Goal: Subscribe to service/newsletter

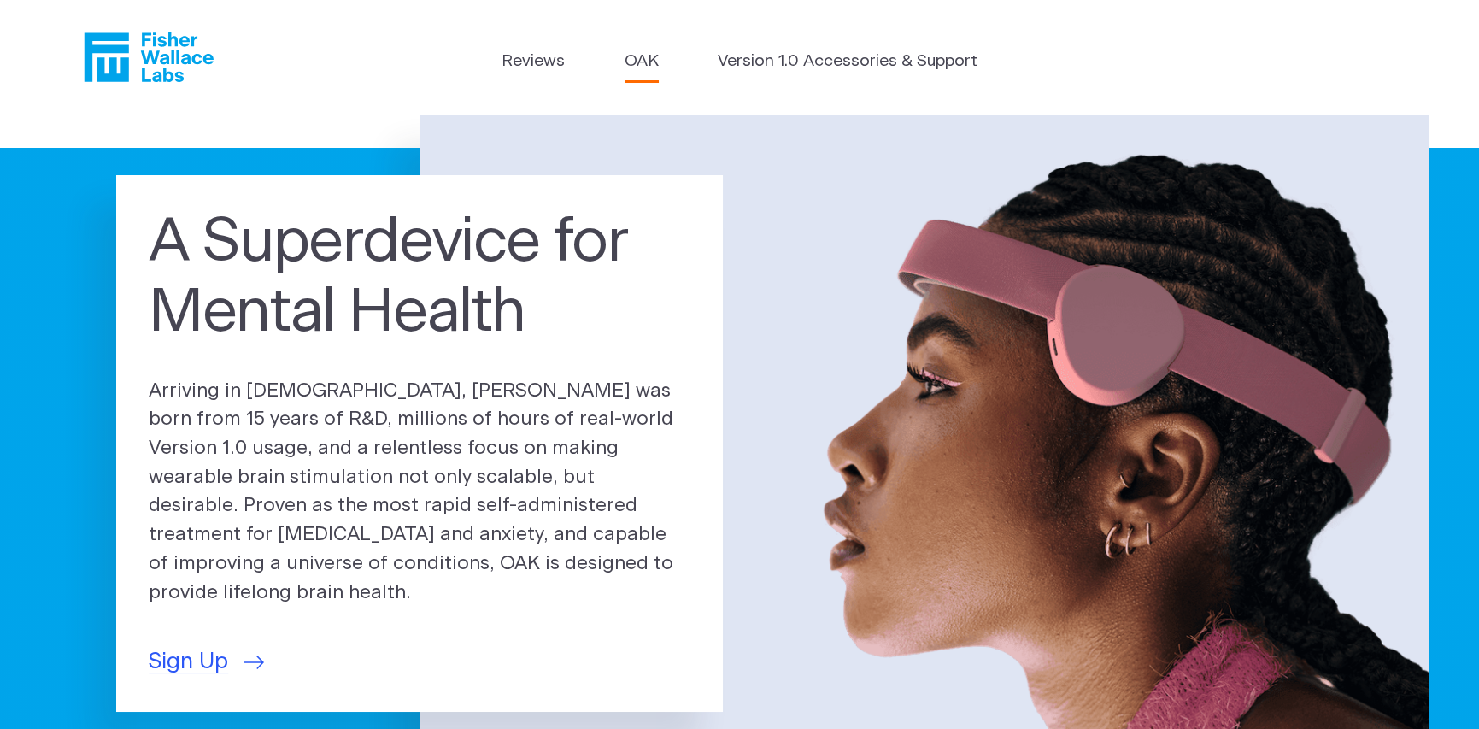
click at [639, 62] on link "OAK" at bounding box center [642, 62] width 34 height 25
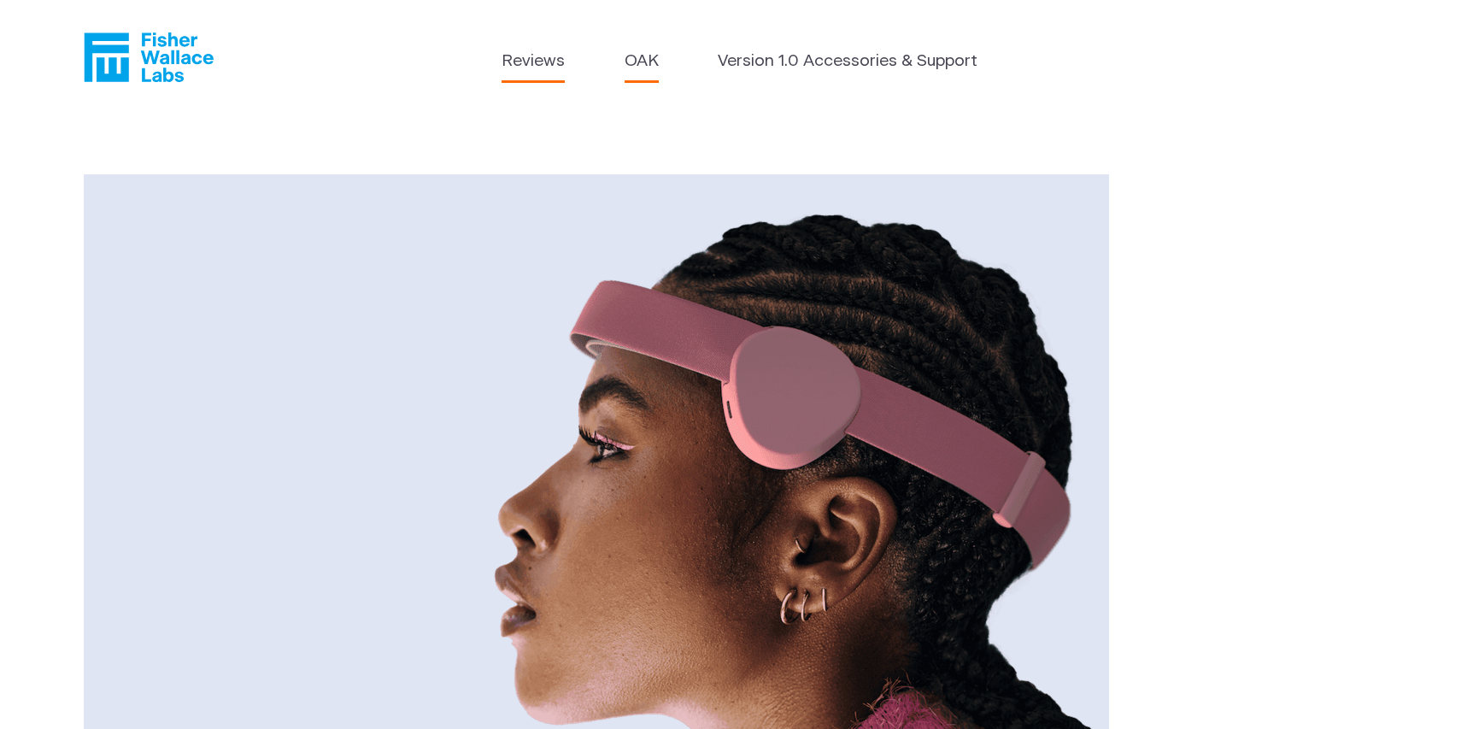
click at [525, 65] on link "Reviews" at bounding box center [533, 62] width 63 height 25
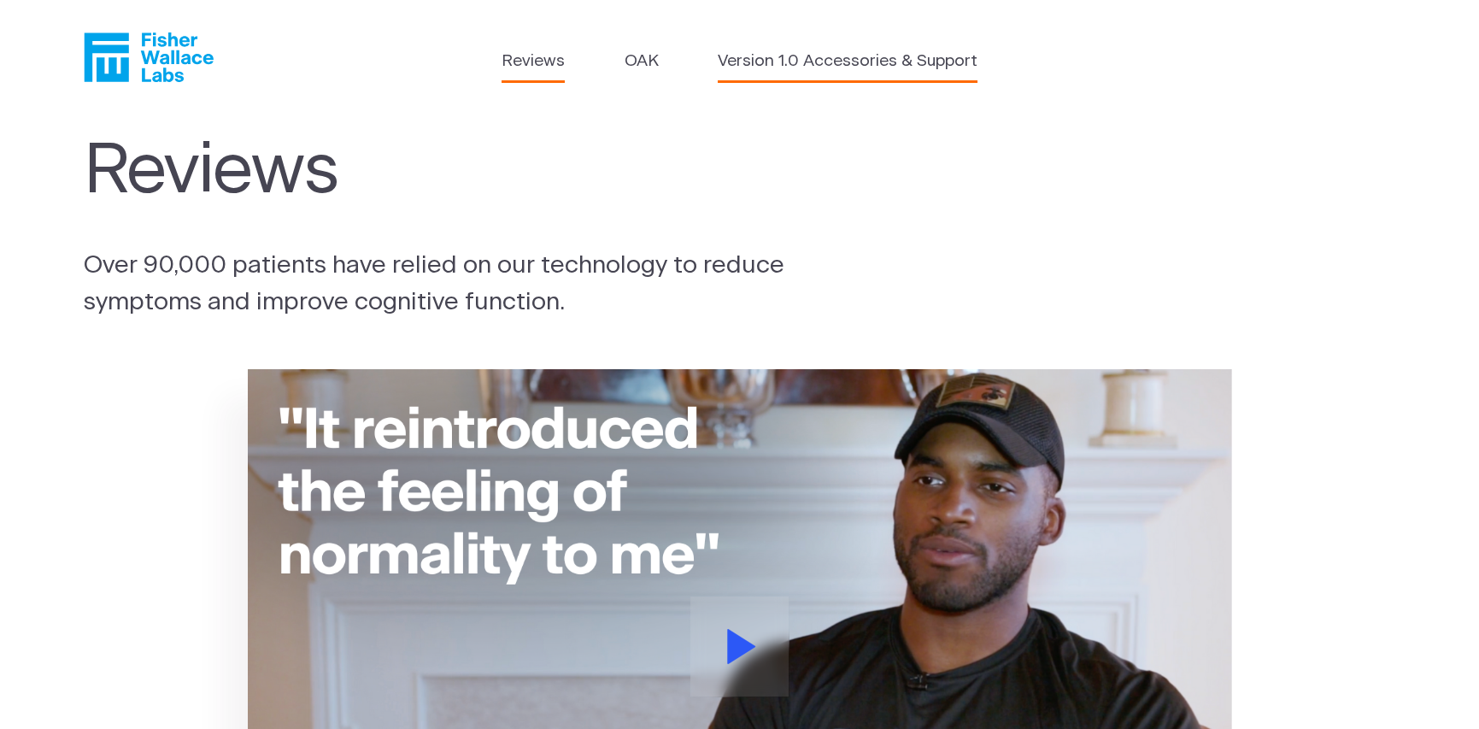
click at [828, 62] on link "Version 1.0 Accessories & Support" at bounding box center [848, 62] width 260 height 25
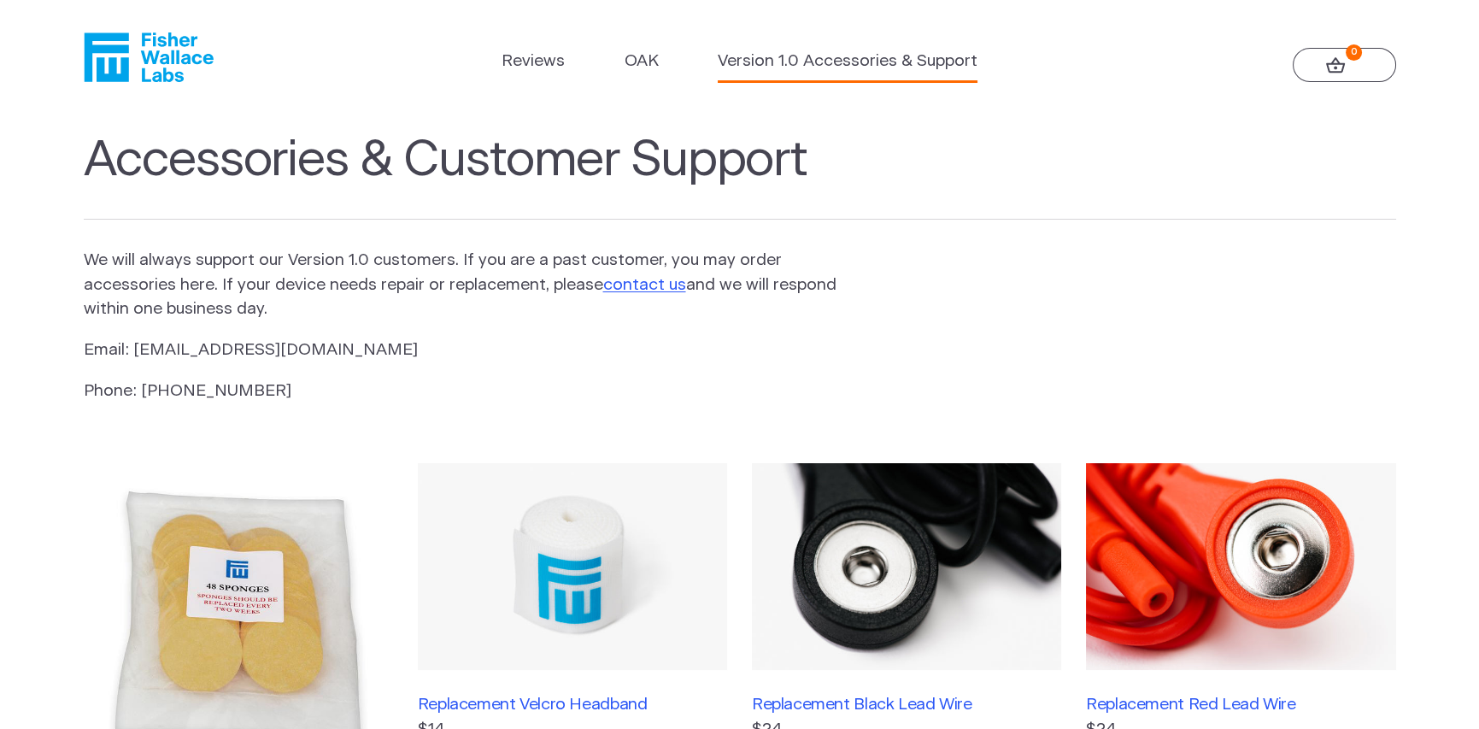
click at [152, 53] on icon "Fisher Wallace" at bounding box center [149, 57] width 130 height 50
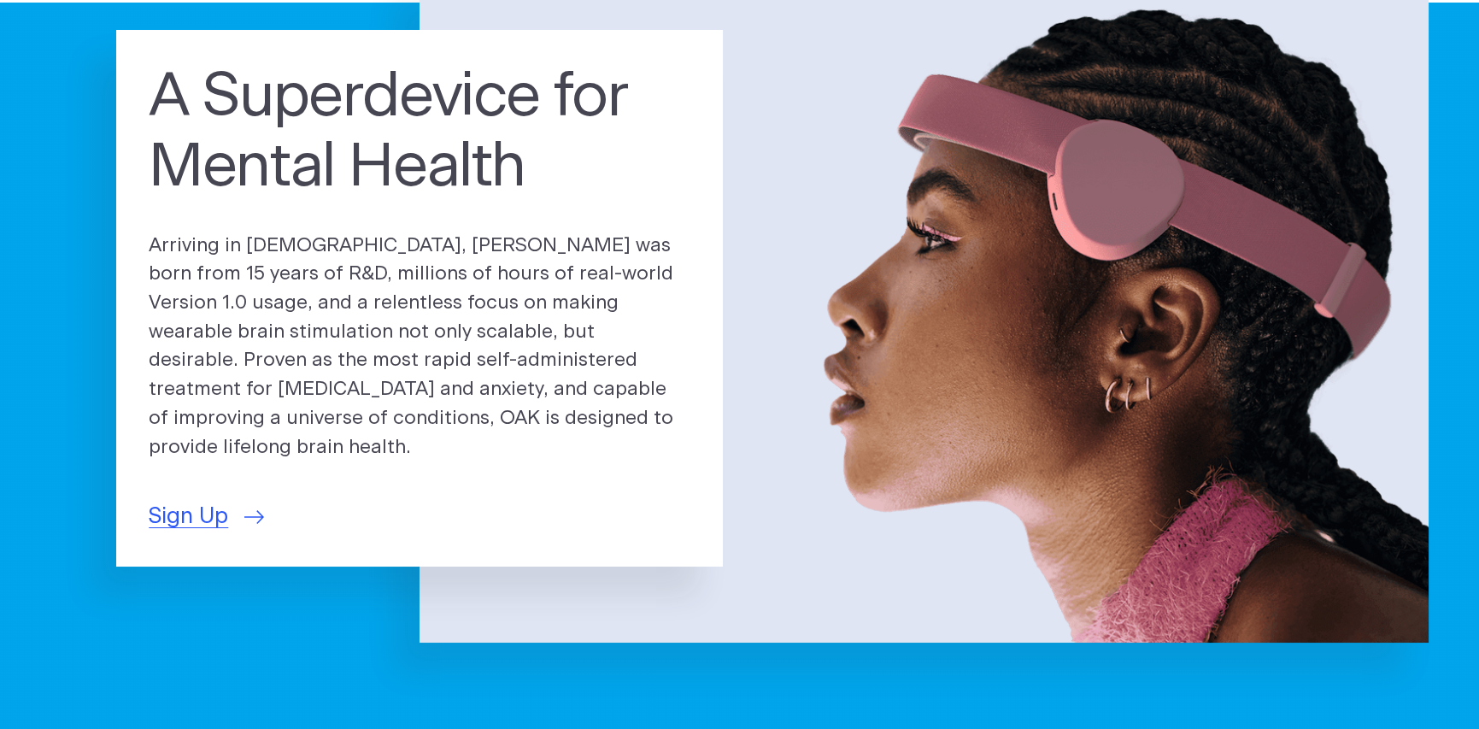
scroll to position [171, 0]
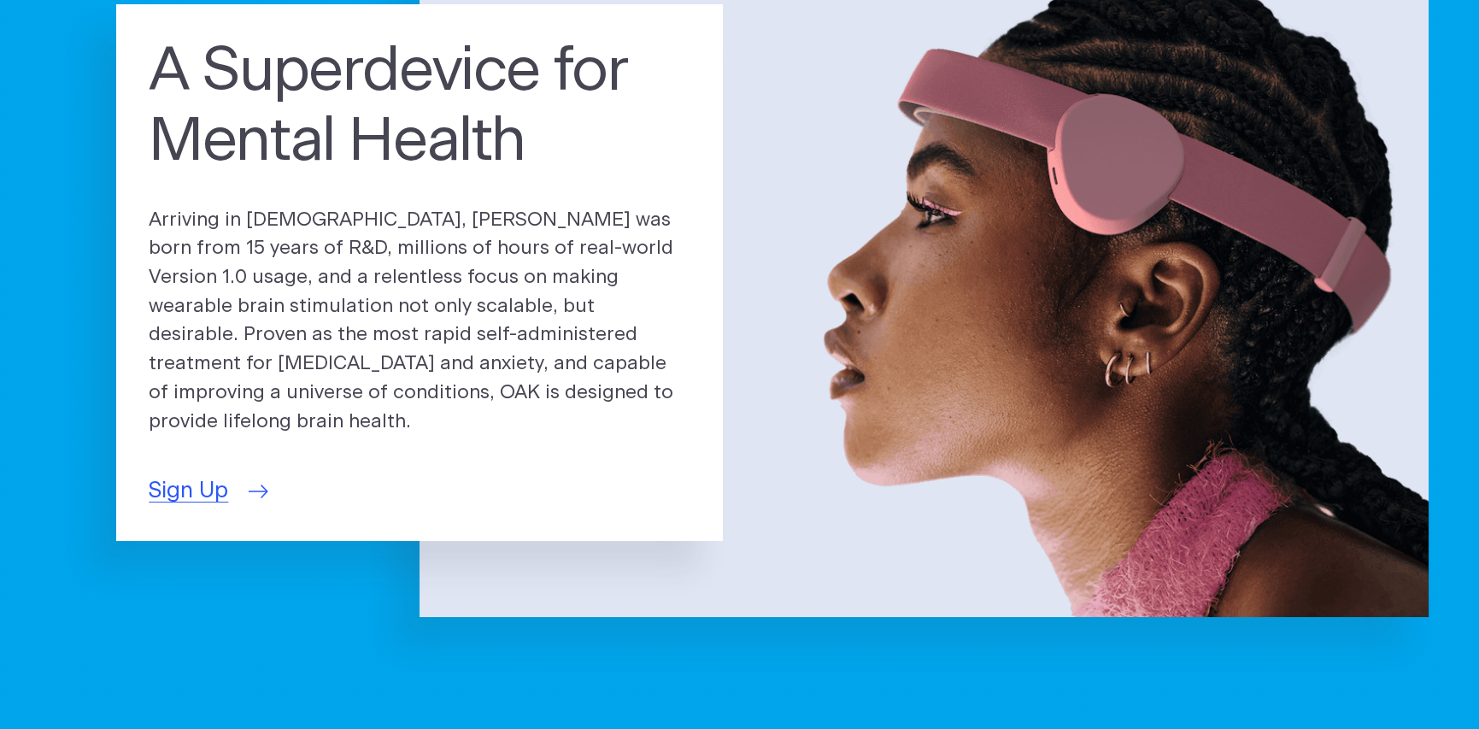
click at [182, 479] on span "Sign Up" at bounding box center [188, 490] width 79 height 33
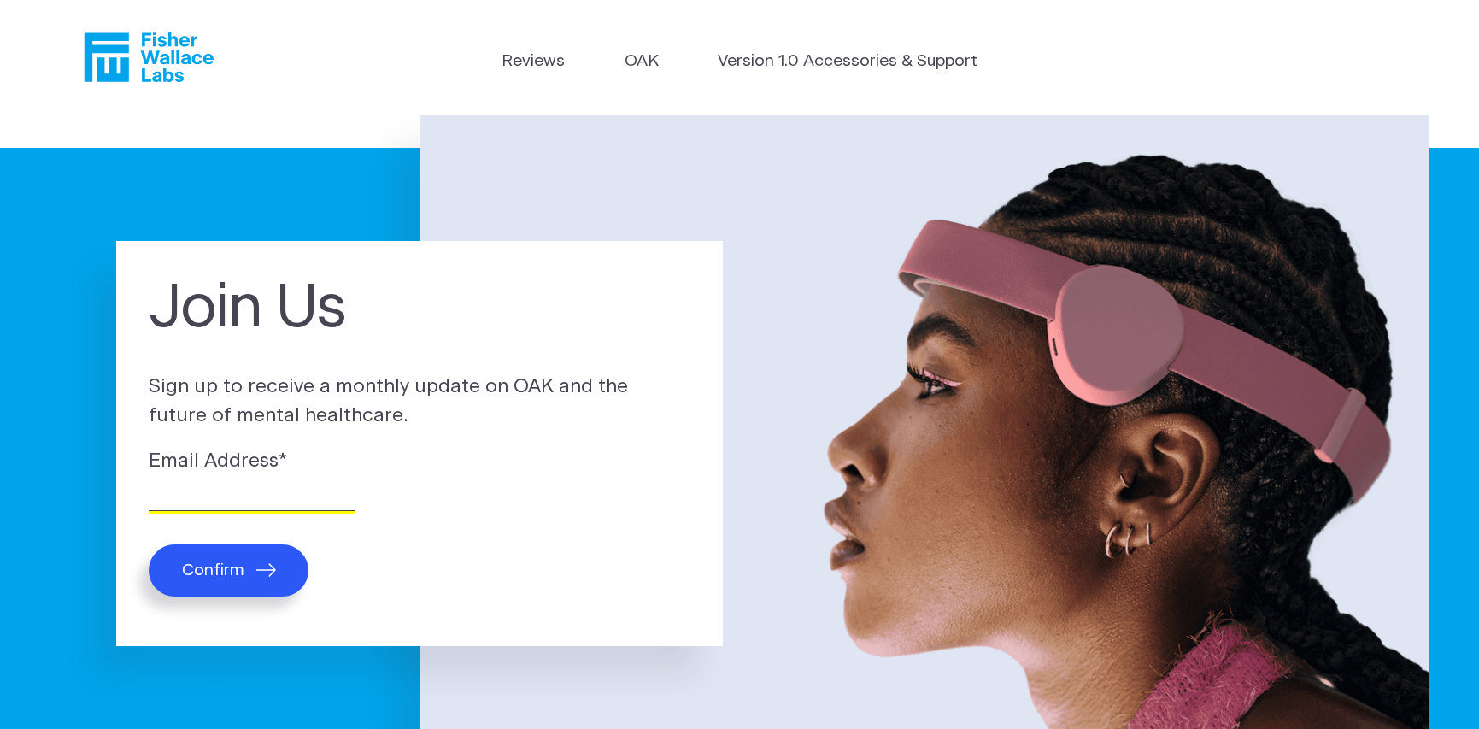
click at [173, 502] on input "Email Address *" at bounding box center [252, 498] width 207 height 26
type input "[EMAIL_ADDRESS][DOMAIN_NAME]"
click at [220, 572] on span "Confirm" at bounding box center [213, 571] width 62 height 20
